Goal: Task Accomplishment & Management: Manage account settings

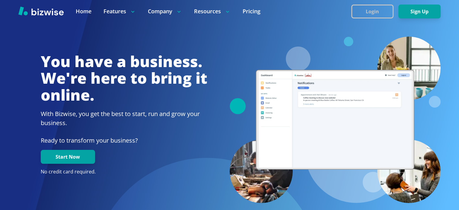
click at [372, 13] on button "Login" at bounding box center [373, 12] width 42 height 14
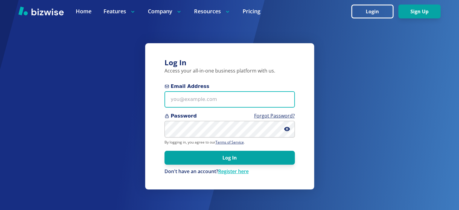
click at [194, 94] on input "Email Address" at bounding box center [230, 99] width 130 height 17
drag, startPoint x: 194, startPoint y: 95, endPoint x: 169, endPoint y: 95, distance: 24.8
click at [169, 95] on input "test@" at bounding box center [230, 99] width 130 height 17
paste input "bizwise.com"
type input "test@bizwise.com"
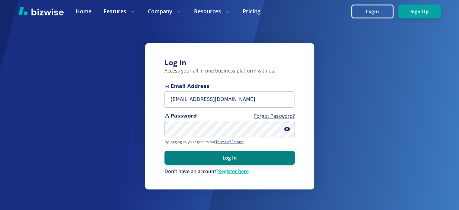
click at [257, 156] on button "Log In" at bounding box center [230, 158] width 130 height 14
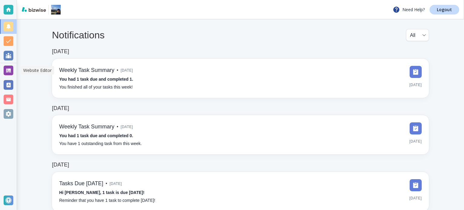
click at [10, 71] on div at bounding box center [9, 71] width 10 height 10
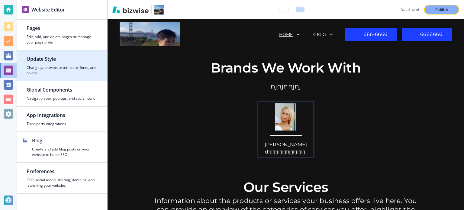
click at [63, 67] on h4 "Change your website template, fonts, and colors" at bounding box center [62, 70] width 71 height 11
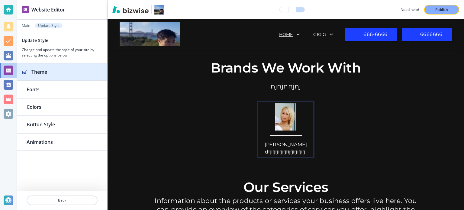
click at [66, 69] on h2 "Theme" at bounding box center [64, 71] width 66 height 7
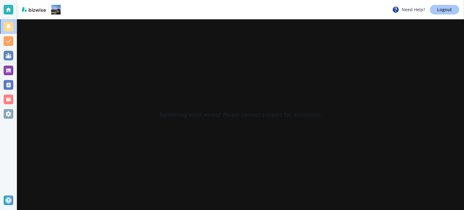
click at [450, 10] on p "Logout" at bounding box center [444, 10] width 15 height 4
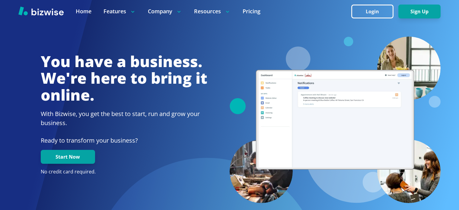
click at [384, 14] on button "Login" at bounding box center [373, 12] width 42 height 14
